Goal: Information Seeking & Learning: Learn about a topic

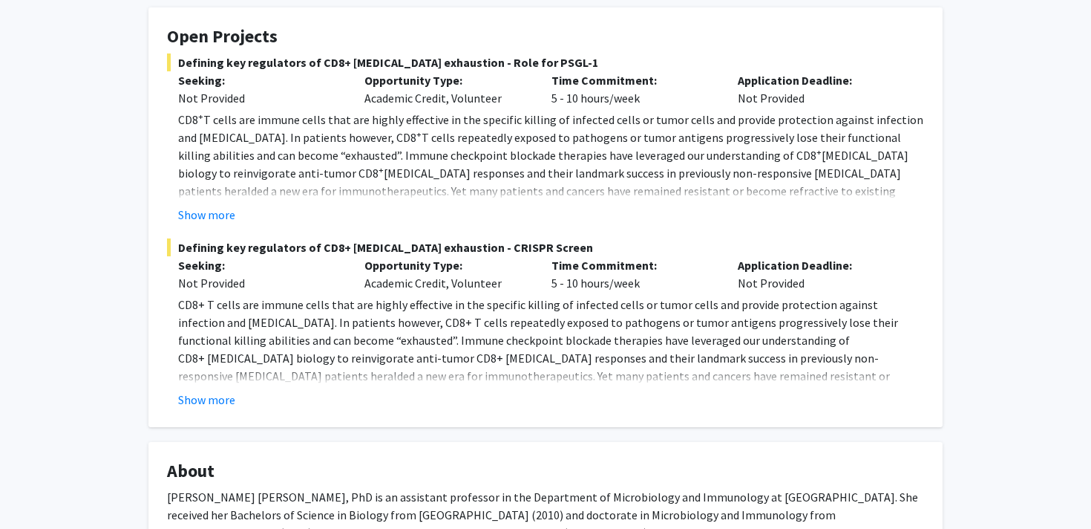
scroll to position [282, 0]
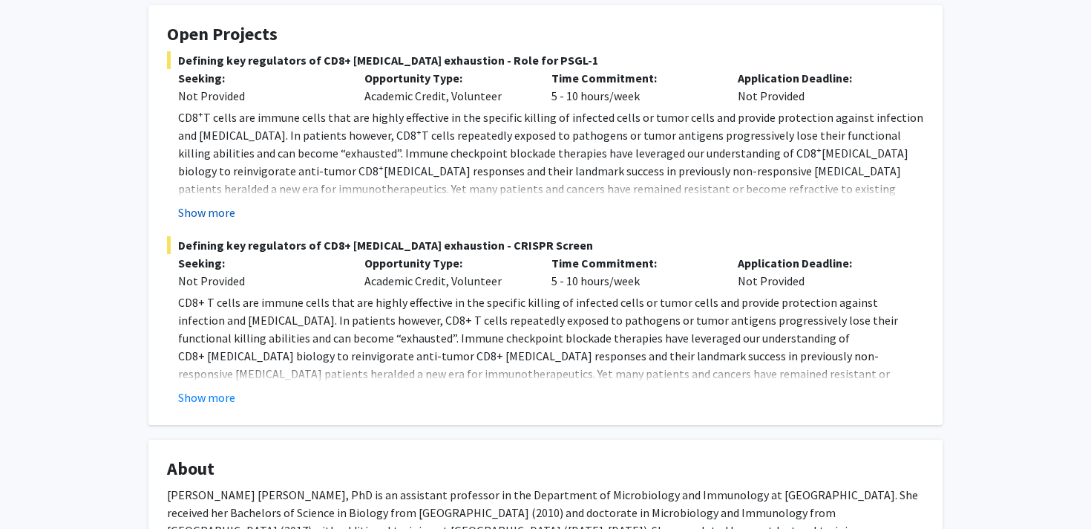
click at [206, 210] on button "Show more" at bounding box center [206, 212] width 57 height 18
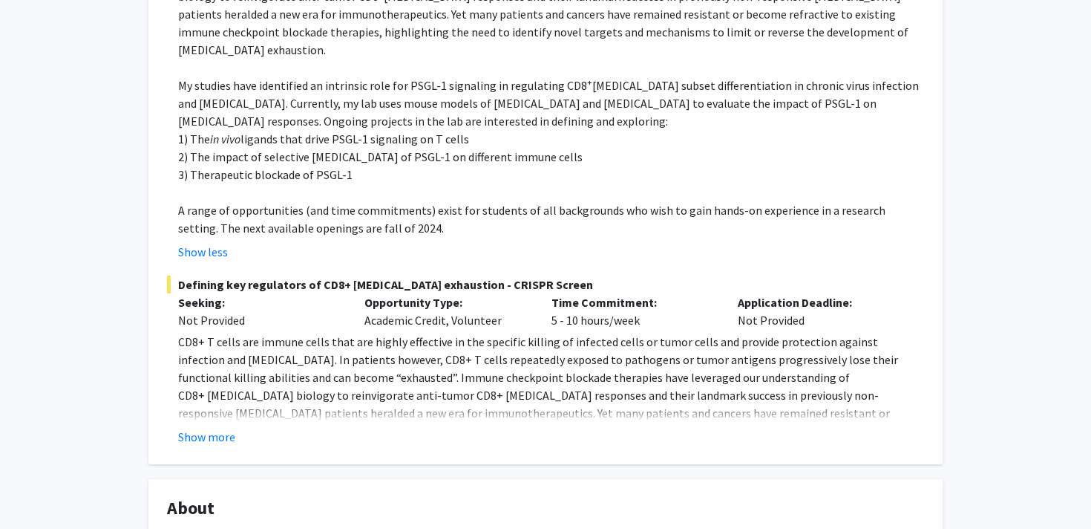
scroll to position [463, 0]
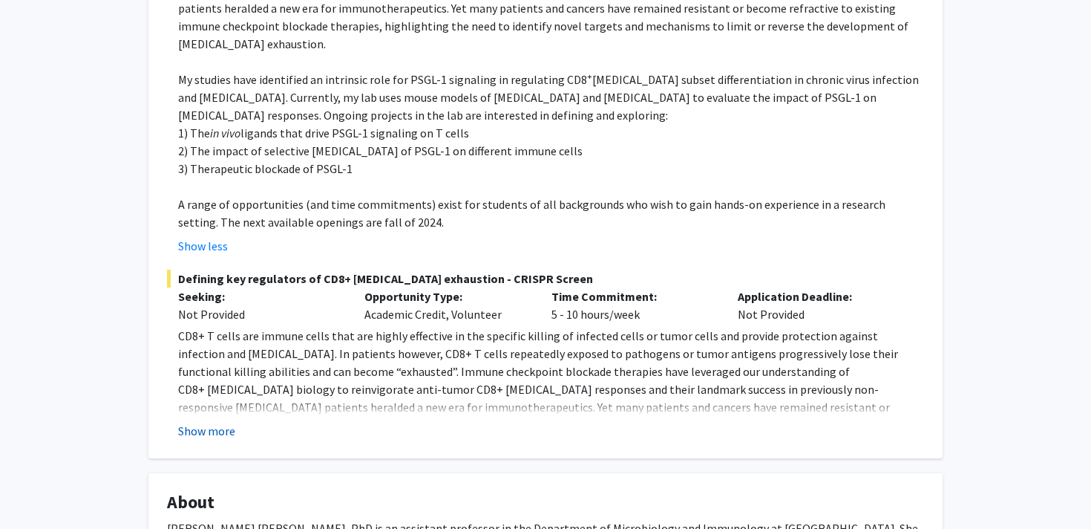
click at [228, 422] on button "Show more" at bounding box center [206, 431] width 57 height 18
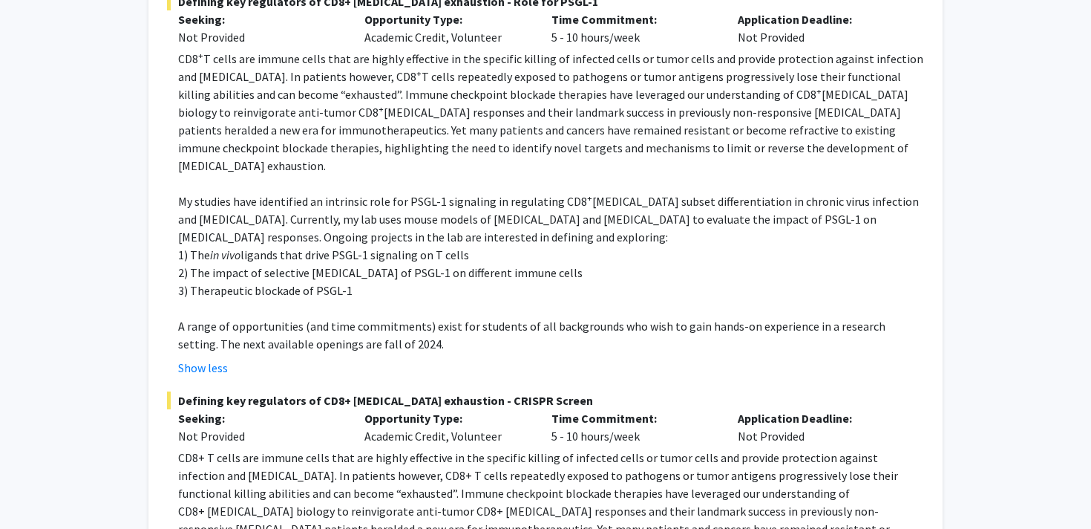
scroll to position [0, 0]
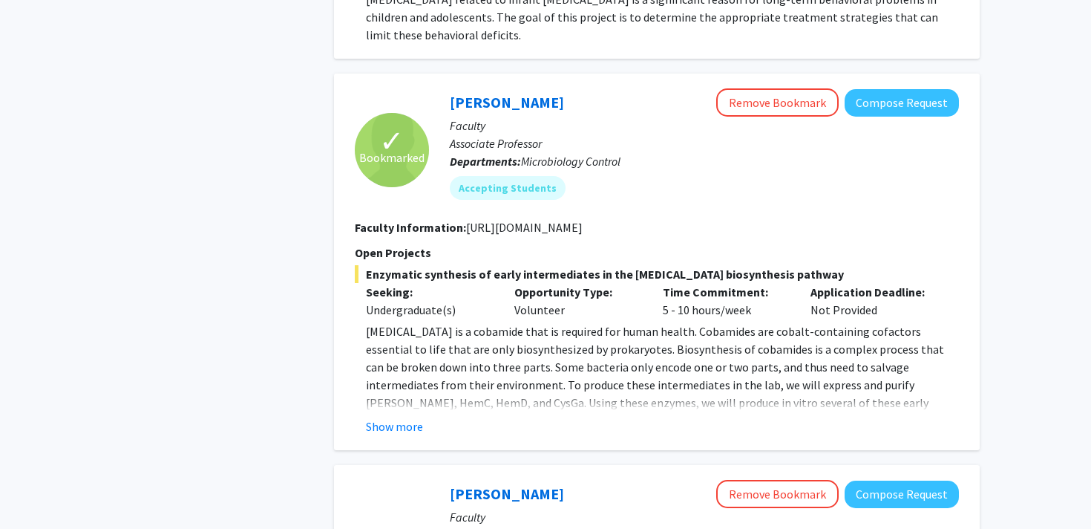
scroll to position [711, 0]
click at [394, 418] on button "Show more" at bounding box center [394, 427] width 57 height 18
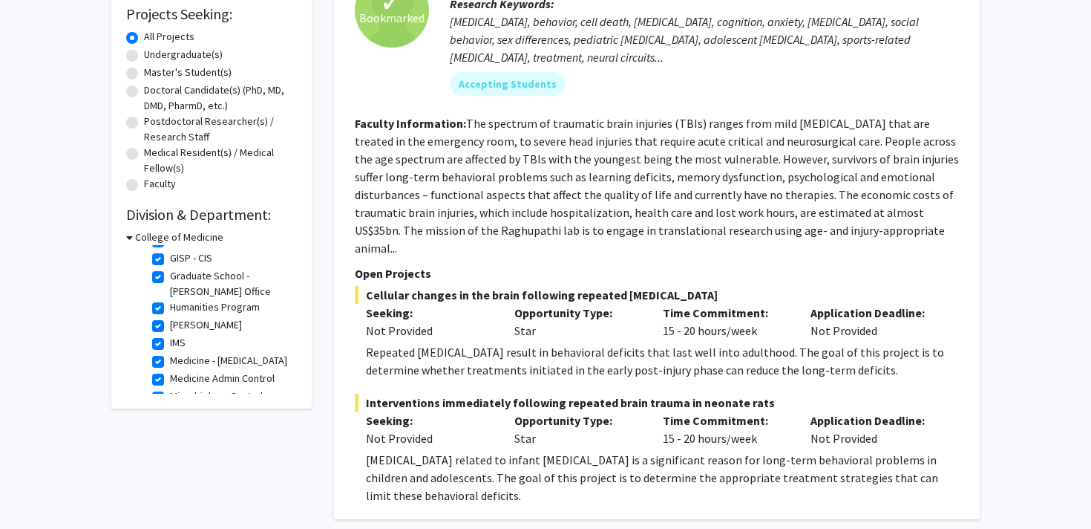
scroll to position [0, 0]
click at [170, 257] on label "(Select All)" at bounding box center [194, 257] width 48 height 16
click at [170, 257] on input "(Select All)" at bounding box center [175, 254] width 10 height 10
checkbox input "false"
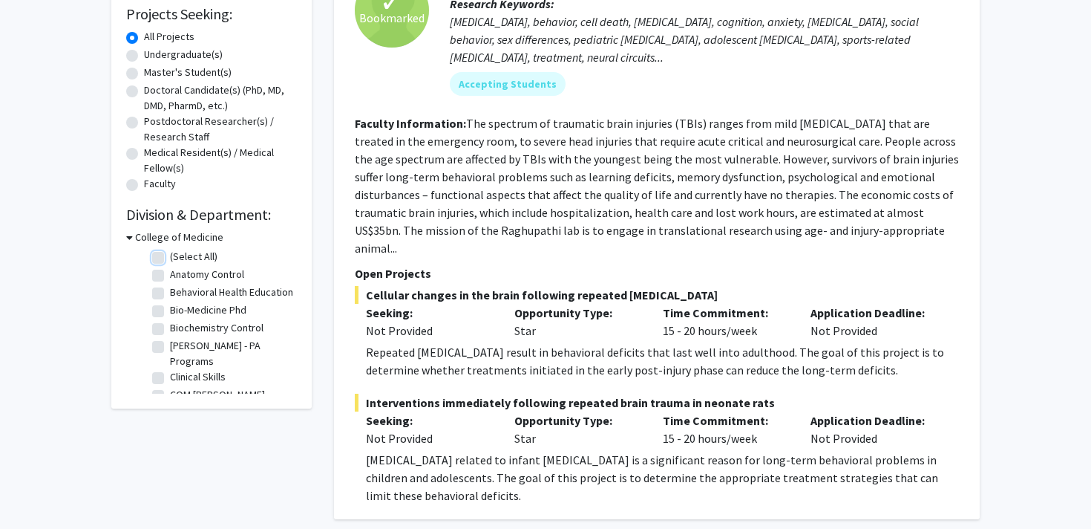
checkbox input "false"
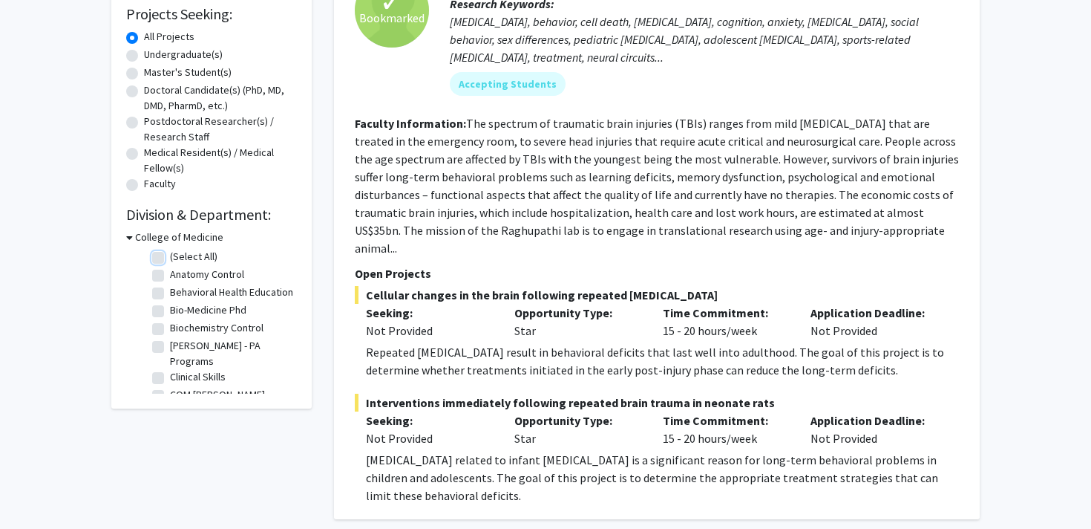
checkbox input "false"
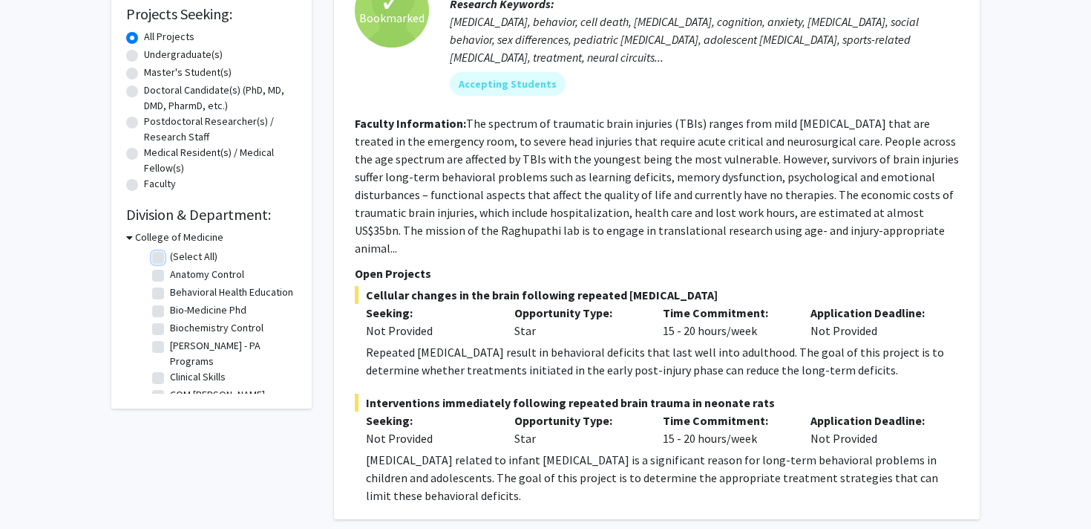
checkbox input "false"
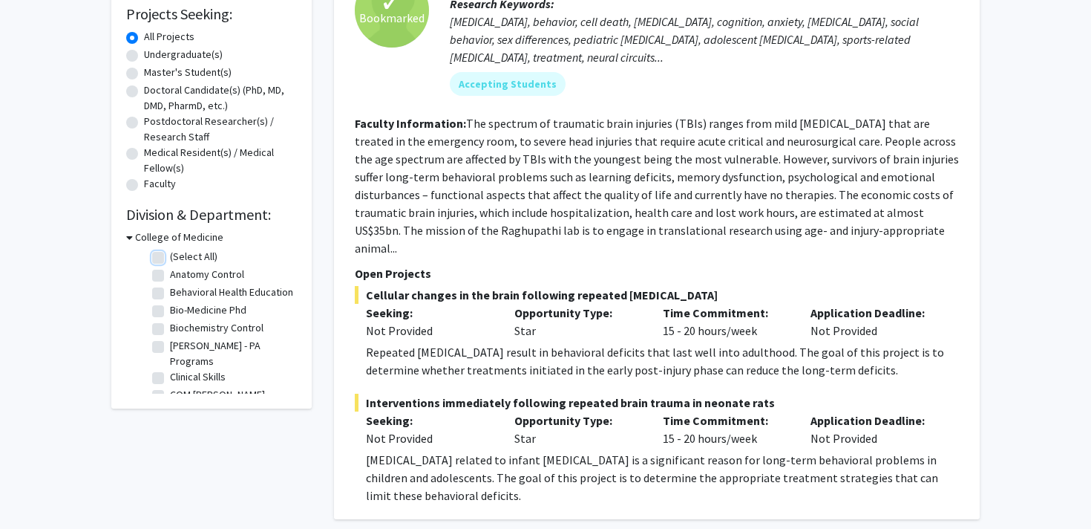
checkbox input "false"
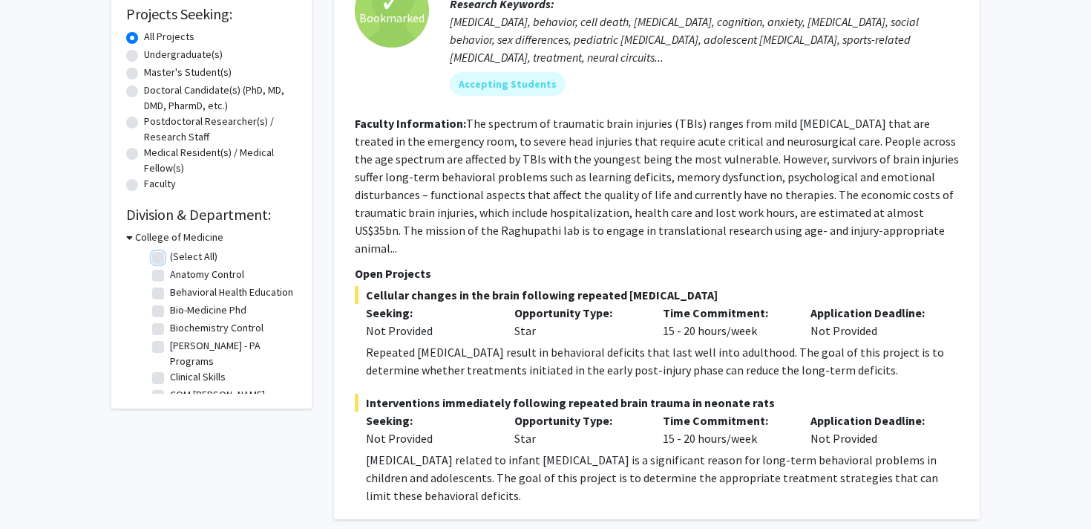
checkbox input "false"
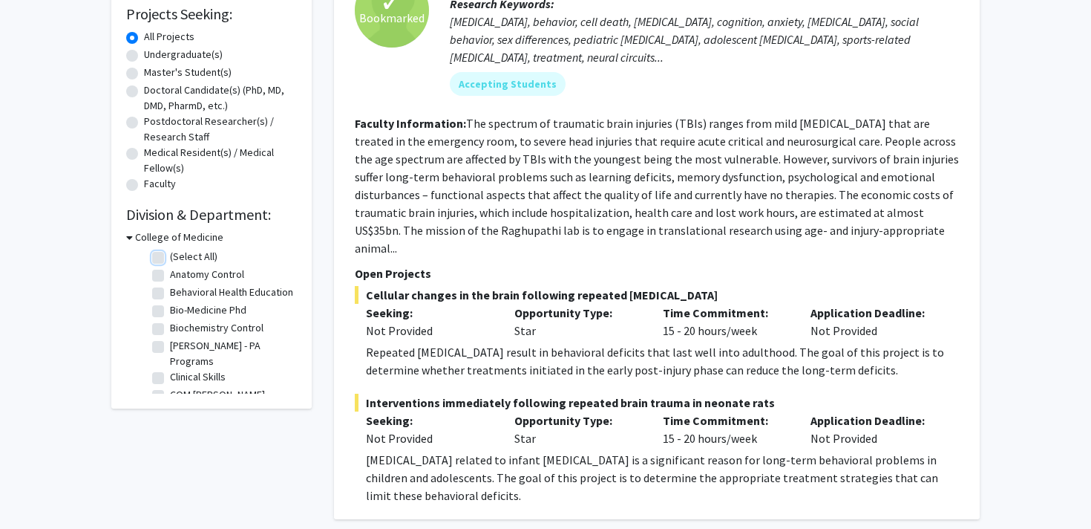
checkbox input "false"
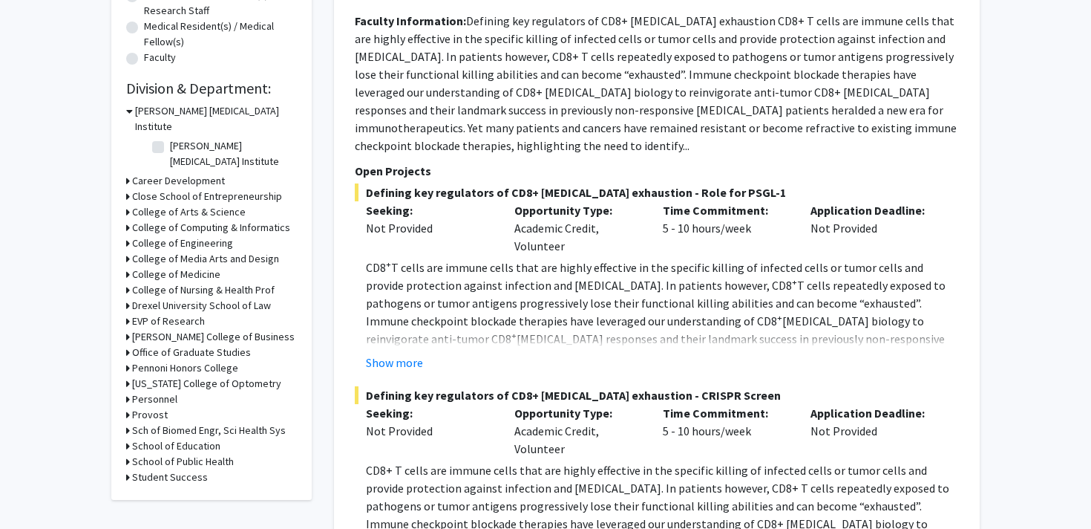
scroll to position [414, 0]
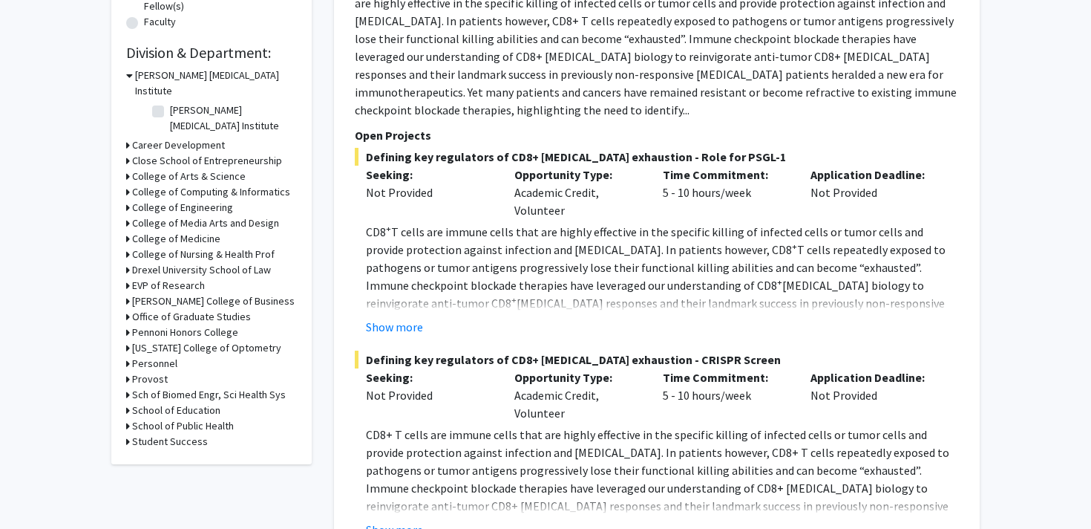
click at [193, 231] on h3 "College of Medicine" at bounding box center [176, 239] width 88 height 16
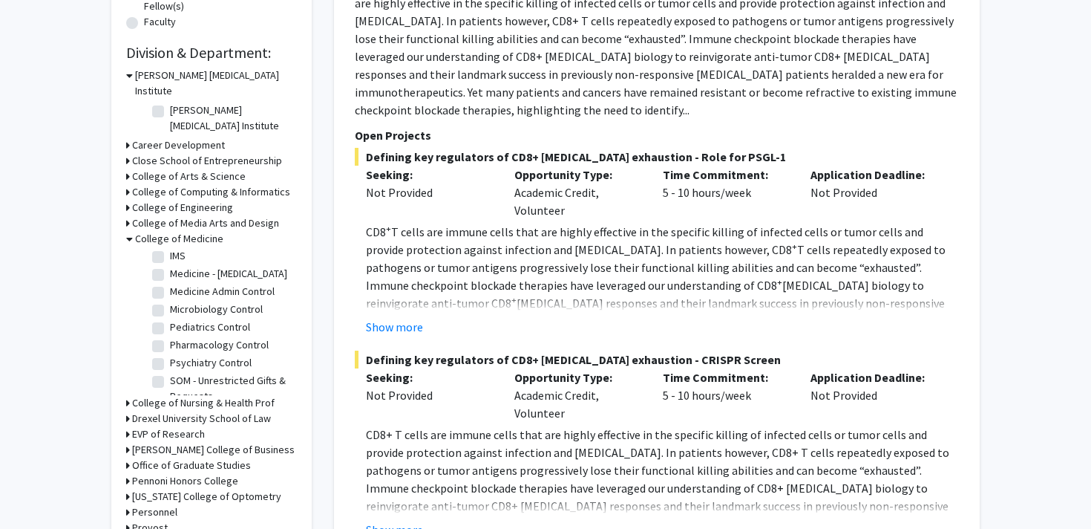
scroll to position [340, 0]
click at [207, 316] on label "Microbiology Control" at bounding box center [216, 324] width 93 height 16
click at [180, 316] on input "Microbiology Control" at bounding box center [175, 321] width 10 height 10
checkbox input "true"
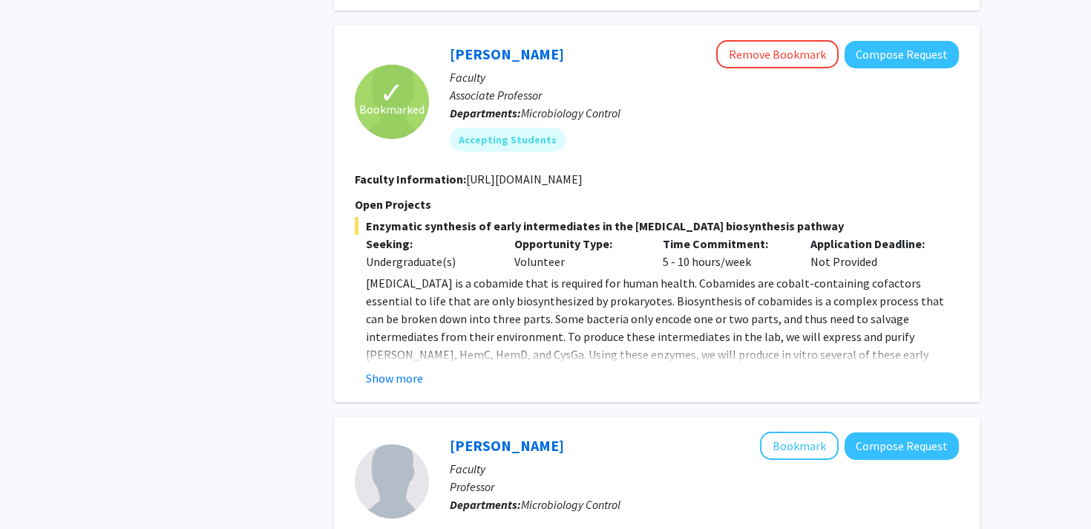
scroll to position [1603, 0]
click at [389, 370] on button "Show more" at bounding box center [394, 379] width 57 height 18
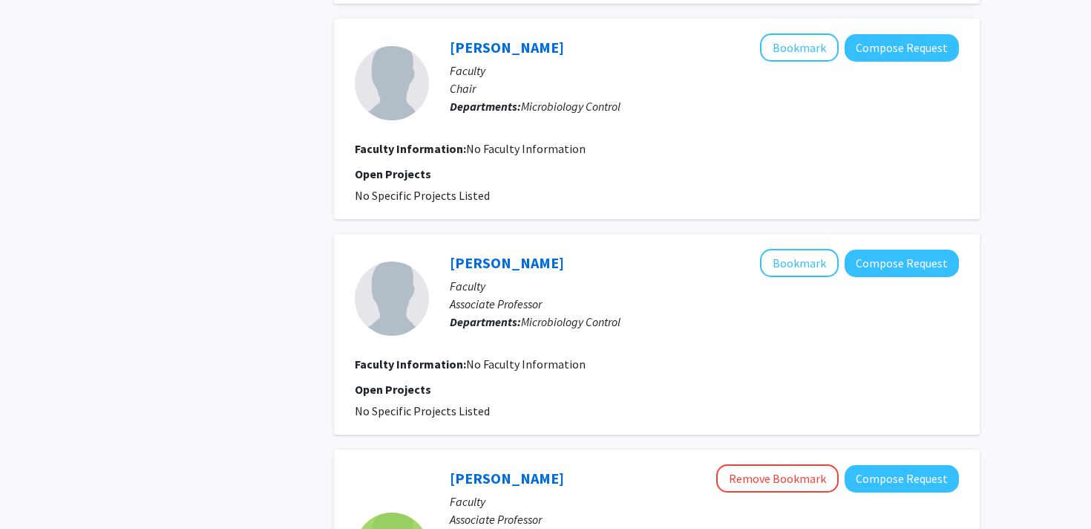
scroll to position [2149, 0]
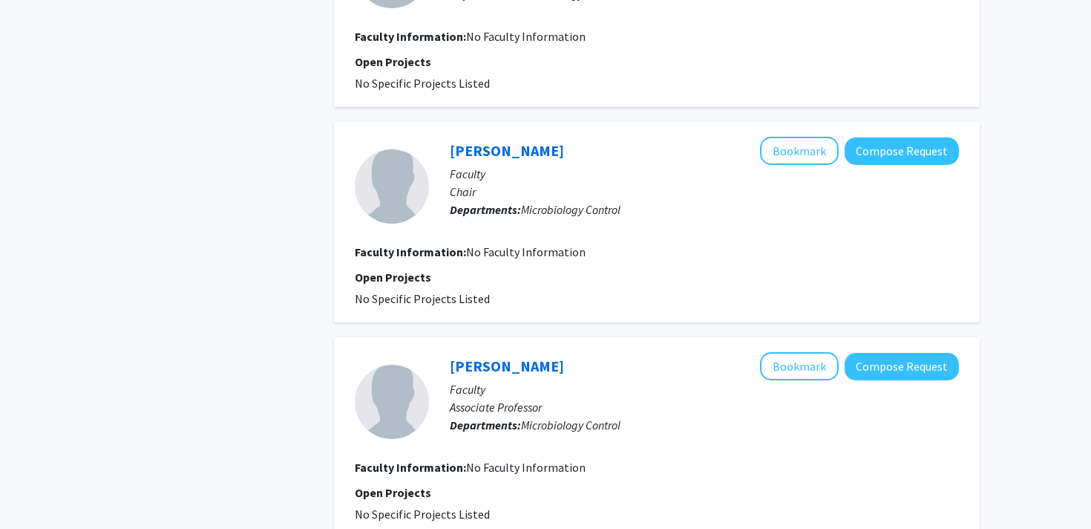
checkbox input "false"
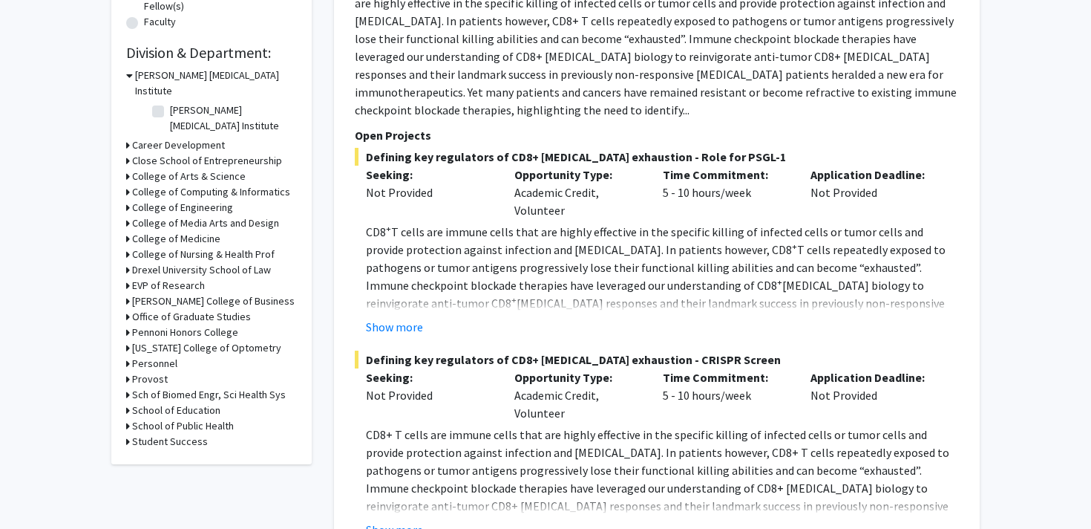
scroll to position [415, 0]
click at [199, 416] on h3 "School of Public Health" at bounding box center [183, 424] width 102 height 16
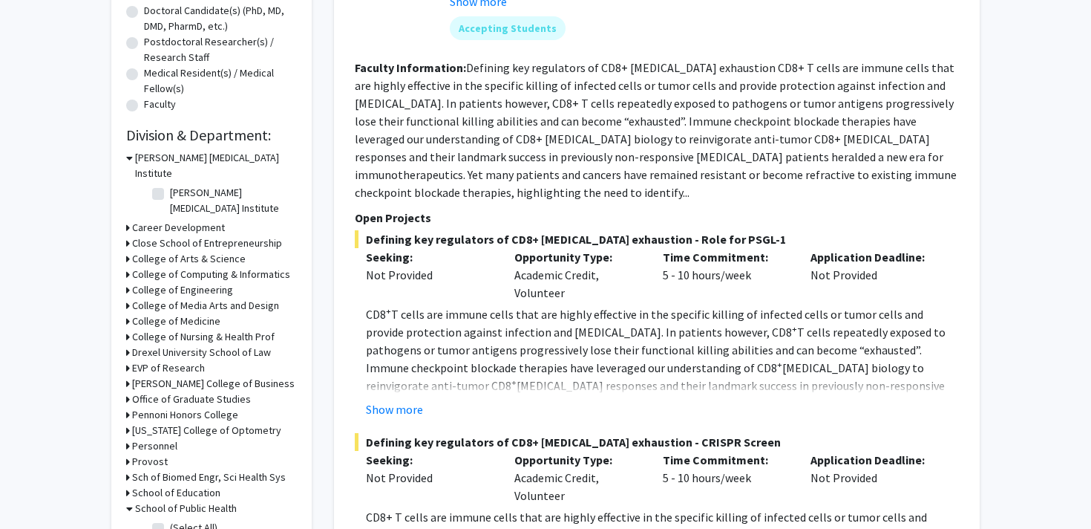
scroll to position [330, 0]
click at [182, 315] on h3 "College of Medicine" at bounding box center [176, 323] width 88 height 16
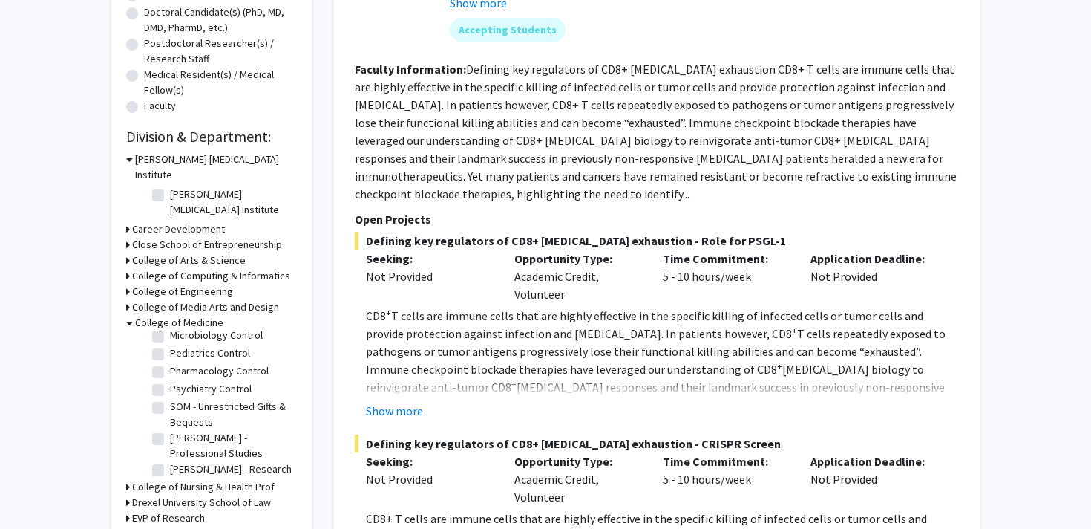
scroll to position [400, 0]
click at [195, 375] on label "Pharmacology Control" at bounding box center [219, 383] width 99 height 16
click at [180, 375] on input "Pharmacology Control" at bounding box center [175, 380] width 10 height 10
checkbox input "true"
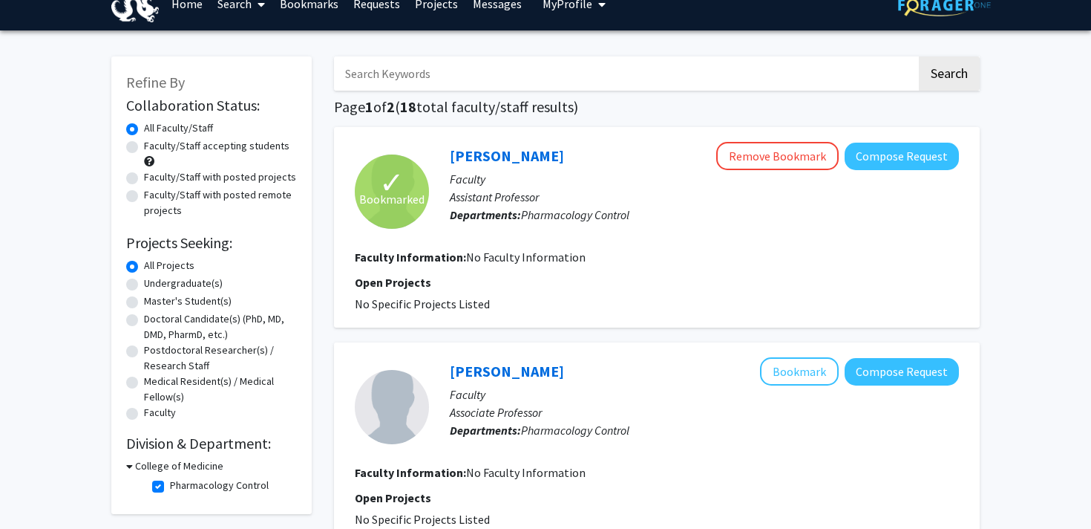
scroll to position [18, 0]
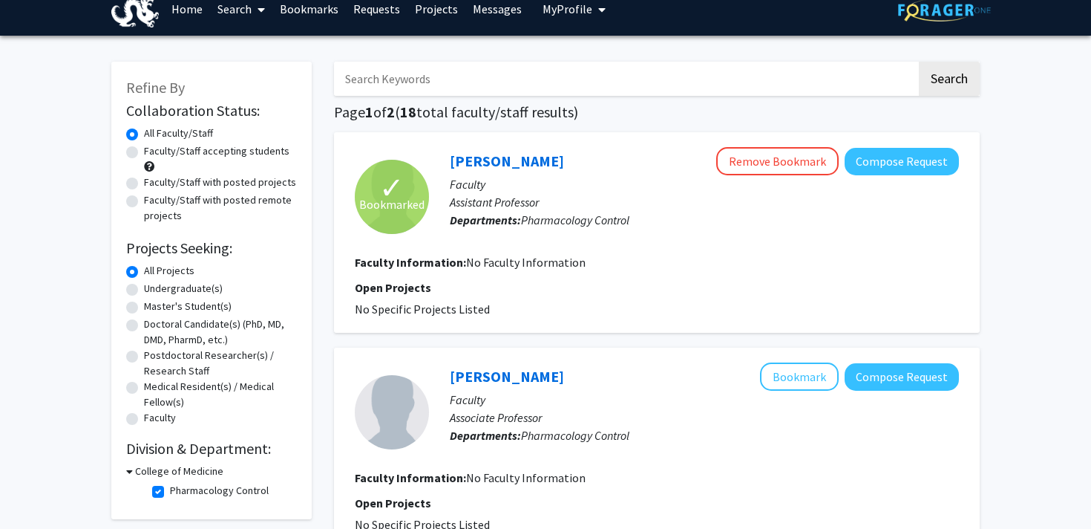
click at [170, 496] on label "Pharmacology Control" at bounding box center [219, 491] width 99 height 16
click at [170, 492] on input "Pharmacology Control" at bounding box center [175, 488] width 10 height 10
checkbox input "false"
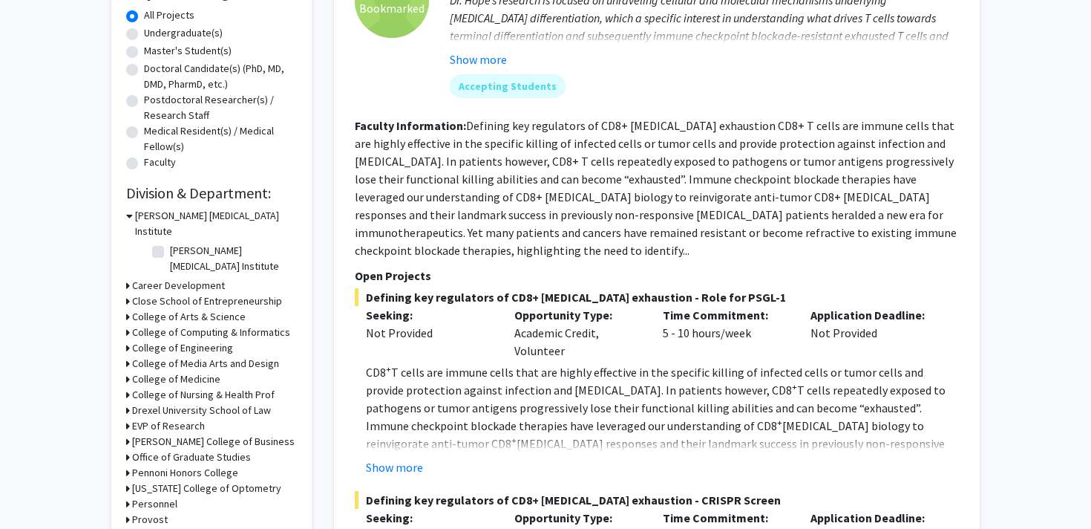
scroll to position [278, 0]
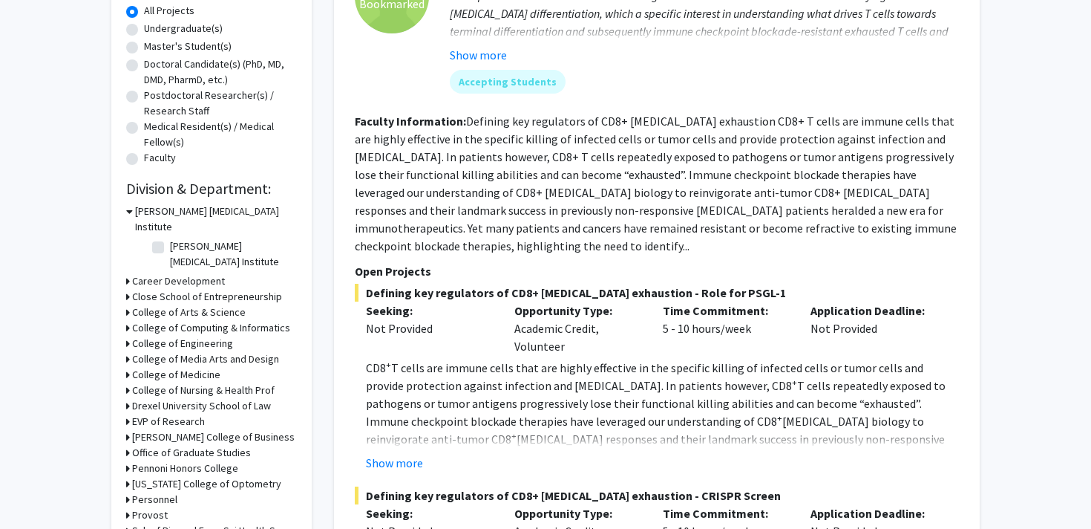
click at [183, 367] on h3 "College of Medicine" at bounding box center [176, 375] width 88 height 16
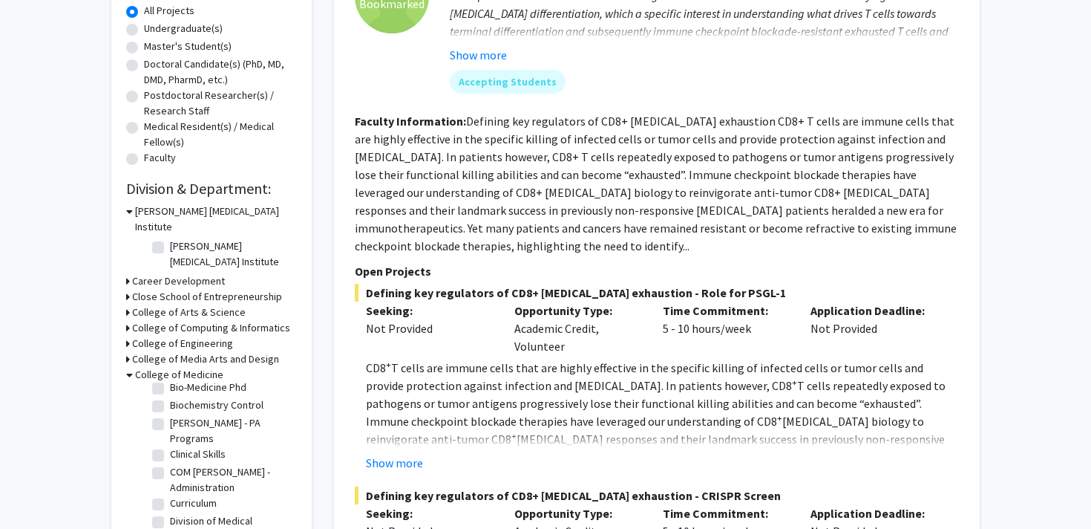
scroll to position [62, 0]
click at [165, 396] on fg-checkbox "Biochemistry Control Biochemistry Control" at bounding box center [222, 405] width 141 height 18
click at [170, 396] on label "Biochemistry Control" at bounding box center [217, 404] width 94 height 16
click at [170, 396] on input "Biochemistry Control" at bounding box center [175, 401] width 10 height 10
checkbox input "true"
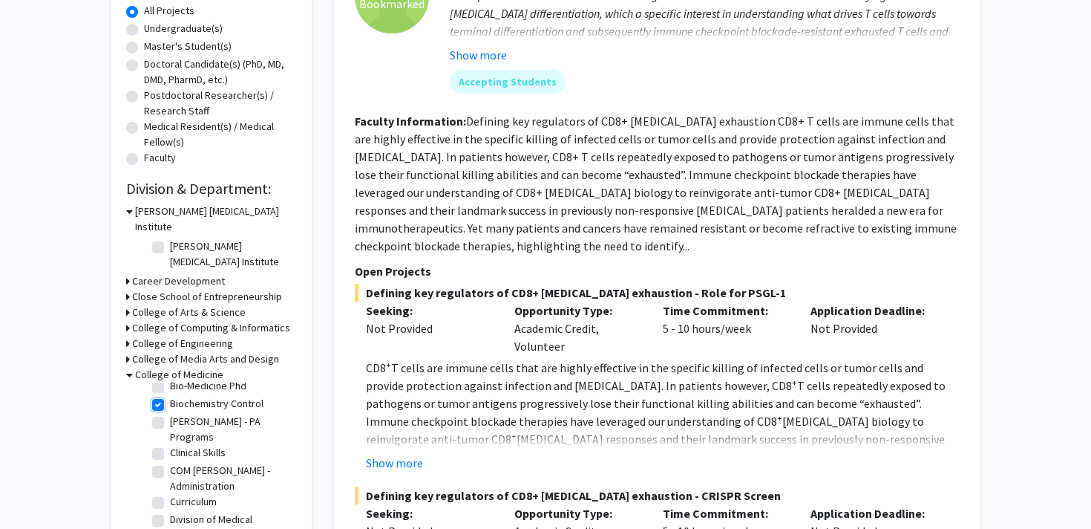
checkbox input "true"
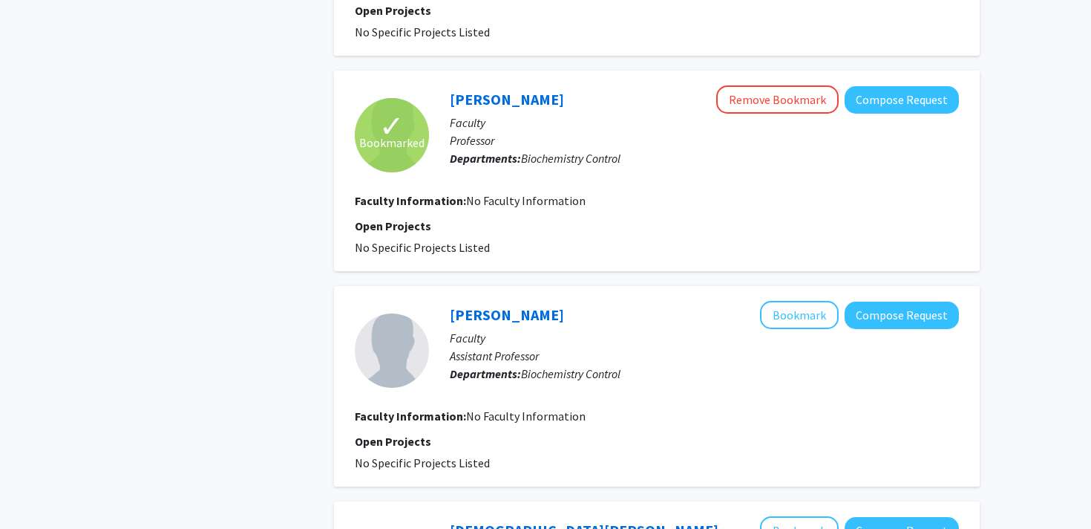
scroll to position [1526, 0]
click at [483, 91] on link "[PERSON_NAME]" at bounding box center [507, 100] width 114 height 19
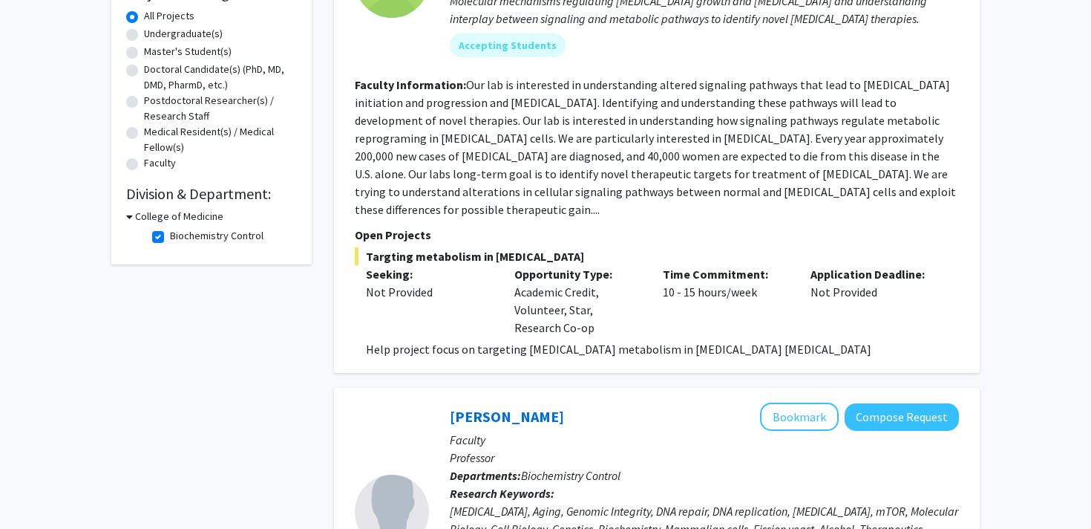
scroll to position [276, 0]
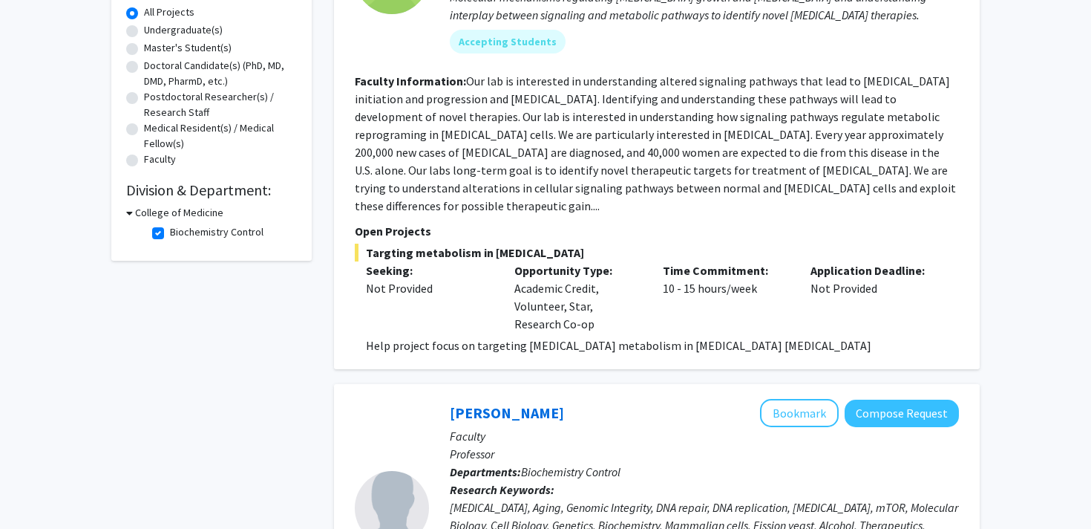
click at [160, 240] on fg-checkbox "Biochemistry Control Biochemistry Control" at bounding box center [222, 233] width 141 height 18
click at [170, 232] on label "Biochemistry Control" at bounding box center [217, 232] width 94 height 16
click at [170, 232] on input "Biochemistry Control" at bounding box center [175, 229] width 10 height 10
checkbox input "false"
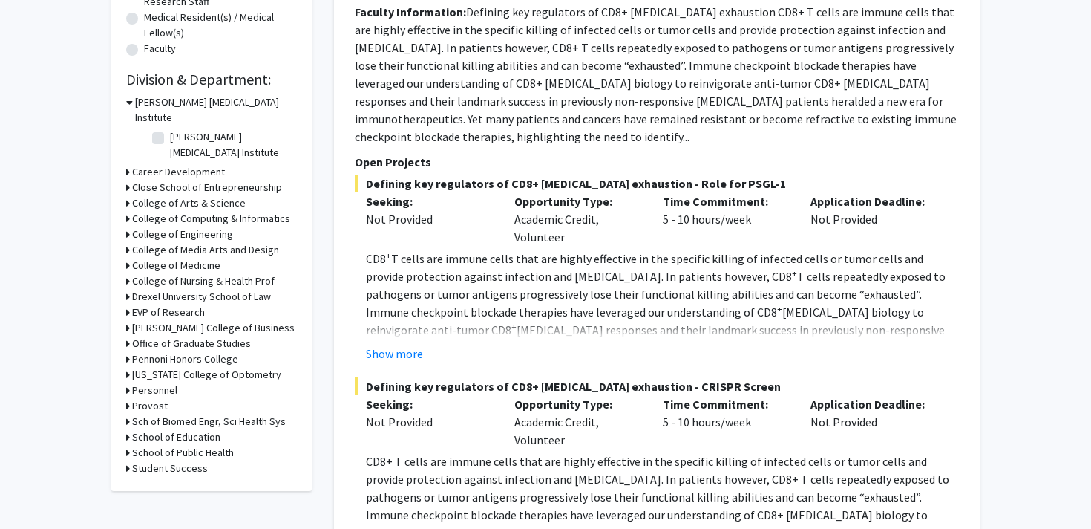
scroll to position [390, 0]
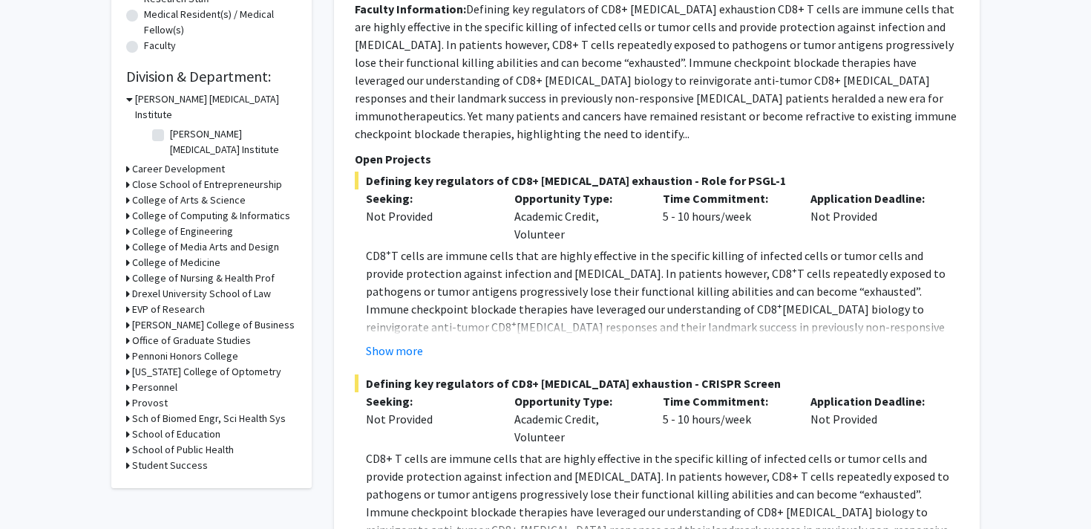
click at [176, 255] on h3 "College of Medicine" at bounding box center [176, 263] width 88 height 16
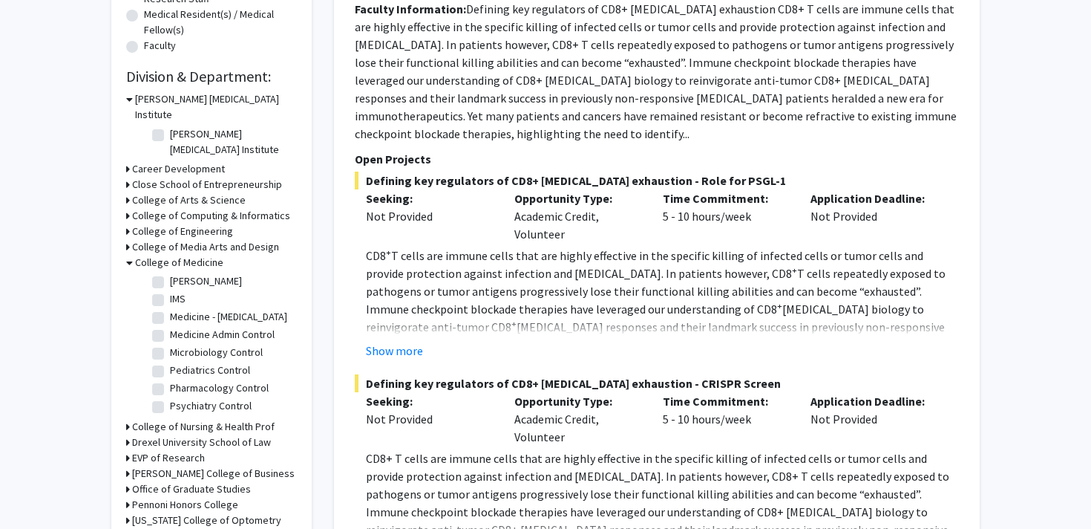
scroll to position [339, 0]
click at [180, 287] on label "IMS" at bounding box center [178, 295] width 16 height 16
click at [180, 287] on input "IMS" at bounding box center [175, 292] width 10 height 10
checkbox input "true"
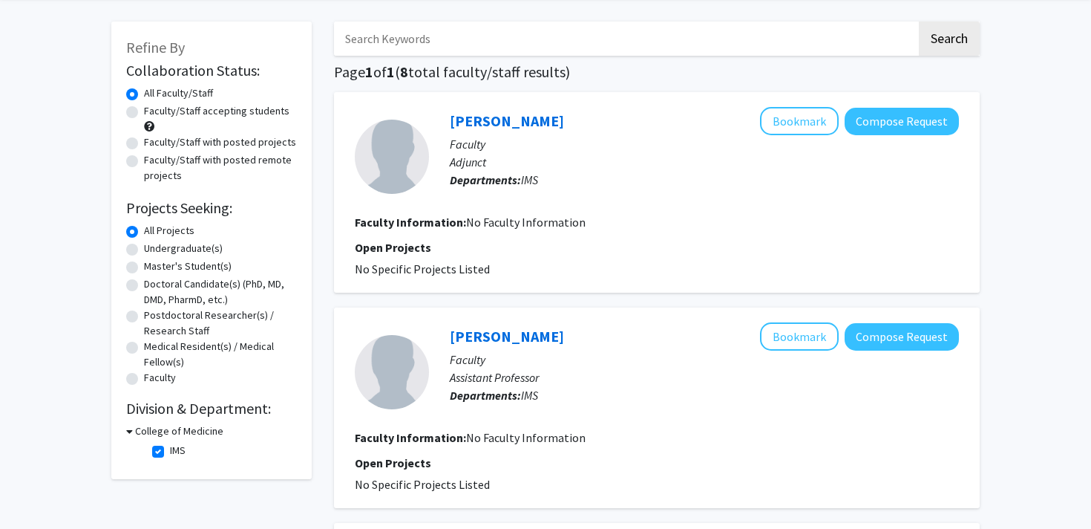
scroll to position [60, 0]
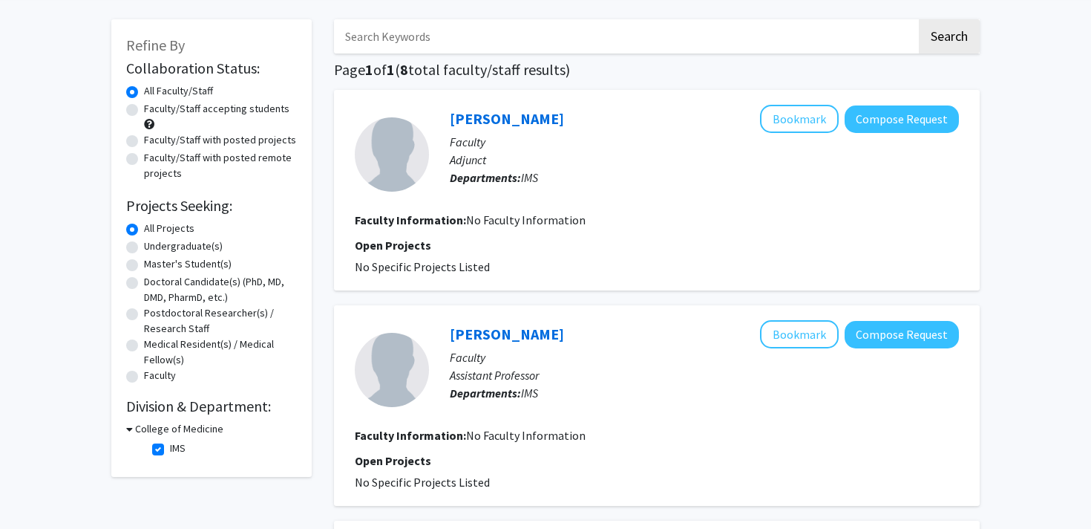
click at [165, 448] on fg-checkbox "IMS IMS" at bounding box center [222, 449] width 141 height 18
click at [170, 448] on label "IMS" at bounding box center [178, 448] width 16 height 16
click at [170, 448] on input "IMS" at bounding box center [175, 445] width 10 height 10
checkbox input "false"
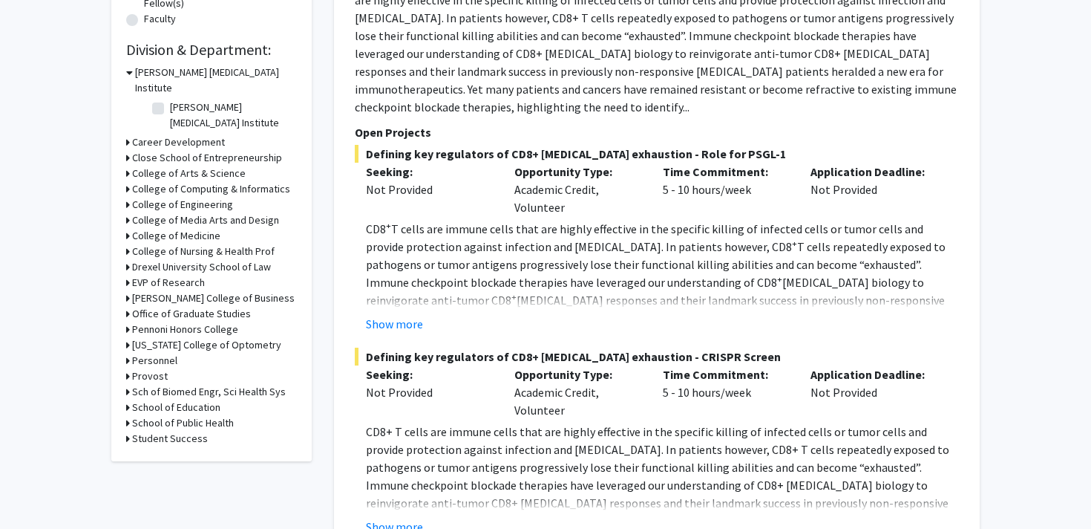
scroll to position [442, 0]
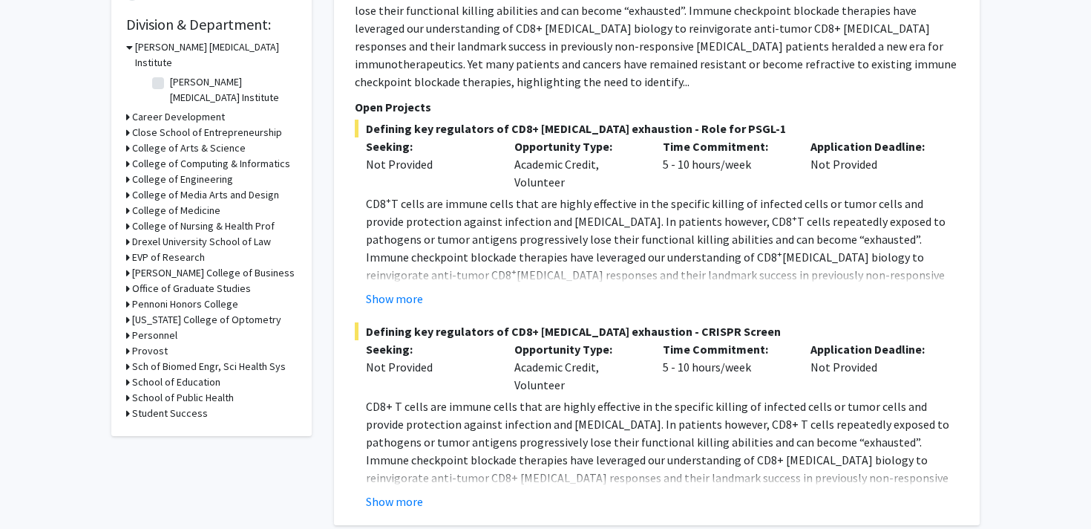
click at [179, 203] on h3 "College of Medicine" at bounding box center [176, 211] width 88 height 16
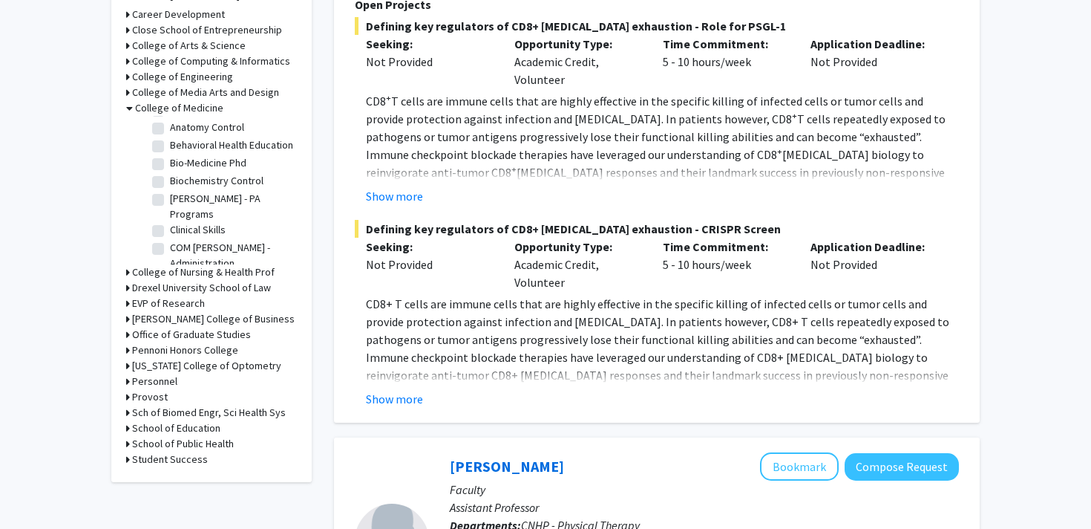
scroll to position [0, 0]
click at [178, 173] on label "Bio-Medicine Phd" at bounding box center [208, 181] width 76 height 16
click at [178, 173] on input "Bio-Medicine Phd" at bounding box center [175, 178] width 10 height 10
checkbox input "true"
